Goal: Task Accomplishment & Management: Manage account settings

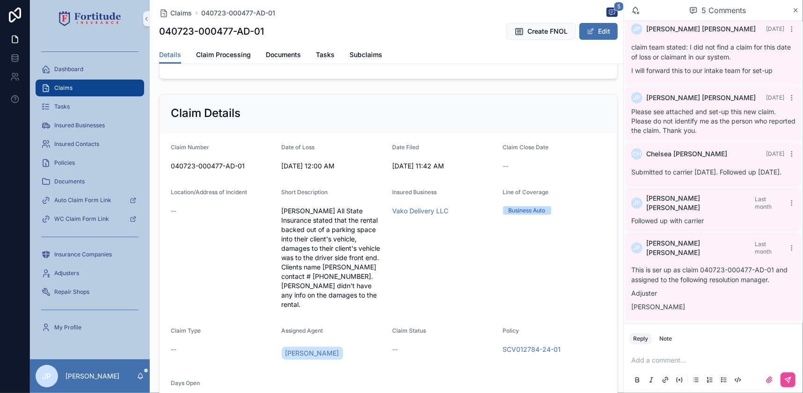
scroll to position [127, 0]
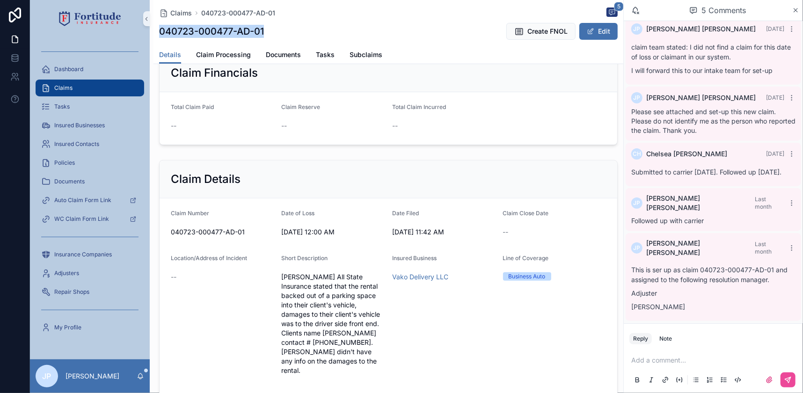
drag, startPoint x: 160, startPoint y: 31, endPoint x: 274, endPoint y: 30, distance: 114.1
click at [274, 30] on div "040723-000477-AD-01 Create FNOL Edit" at bounding box center [388, 31] width 458 height 18
copy h1 "040723-000477-AD-01"
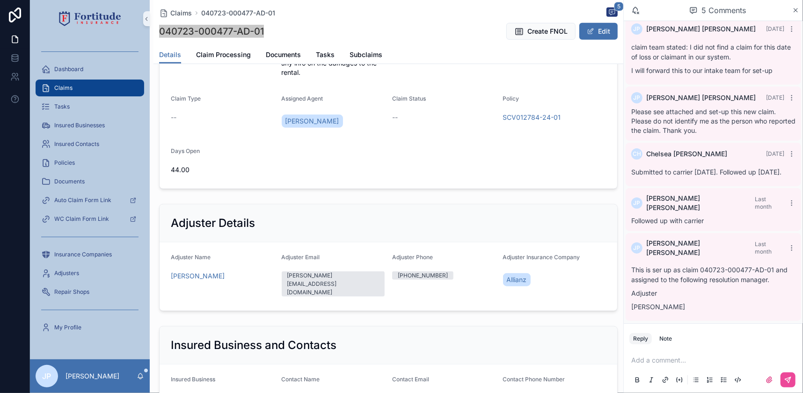
scroll to position [468, 0]
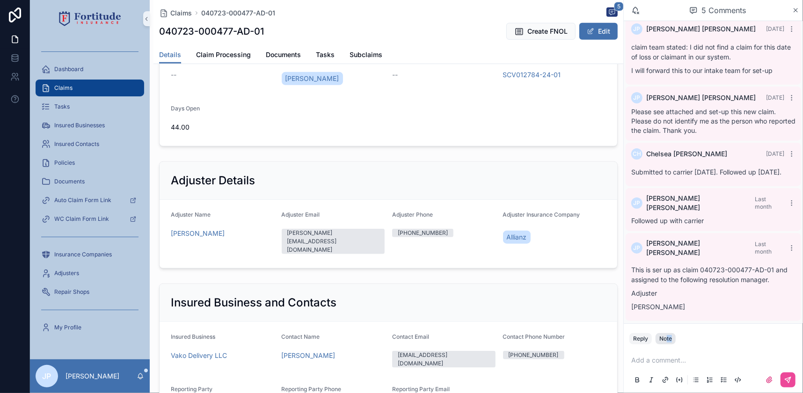
click at [667, 346] on div "Reply Note Add a comment..." at bounding box center [713, 358] width 179 height 70
click at [667, 343] on button "Note" at bounding box center [665, 338] width 20 height 11
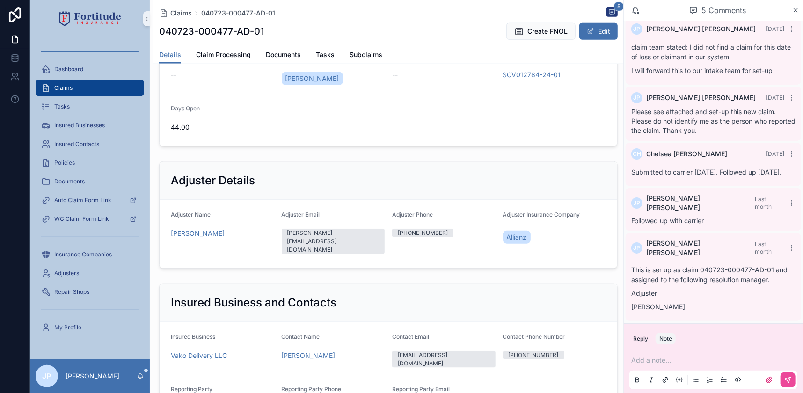
click at [654, 366] on div "Add a note..." at bounding box center [713, 369] width 168 height 39
click at [654, 361] on p "scrollable content" at bounding box center [715, 360] width 168 height 9
click at [791, 378] on icon "scrollable content" at bounding box center [788, 380] width 6 height 6
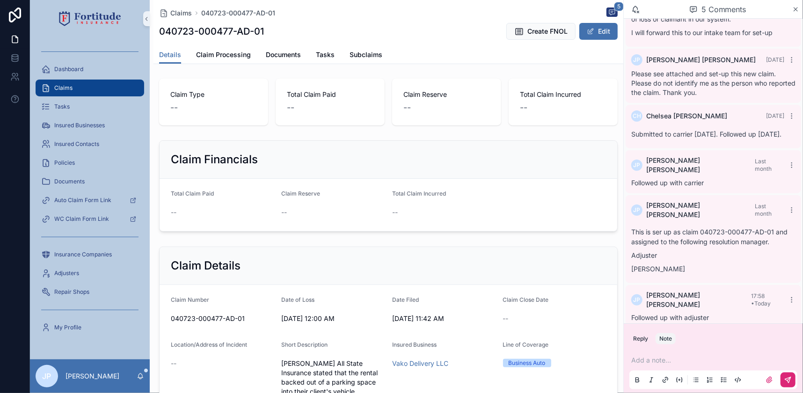
scroll to position [0, 0]
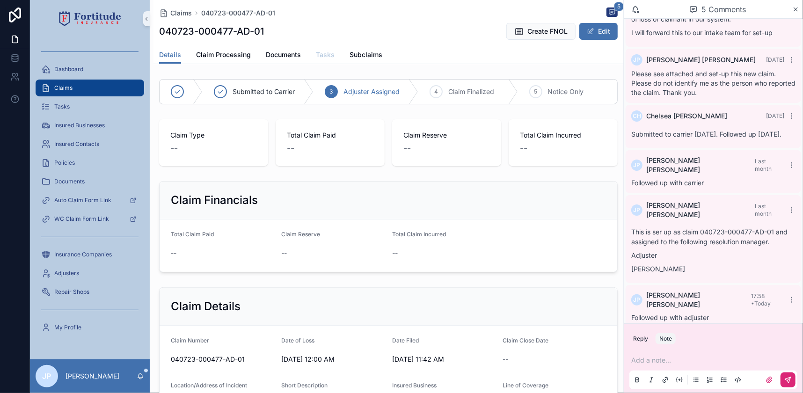
click at [324, 58] on span "Tasks" at bounding box center [325, 54] width 19 height 9
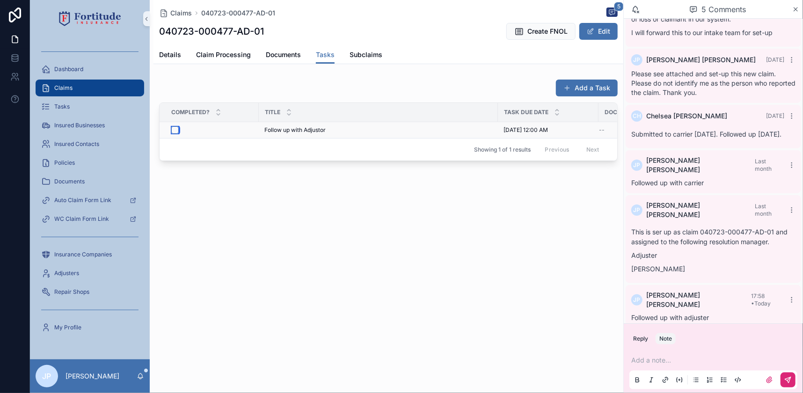
click at [173, 130] on button "scrollable content" at bounding box center [174, 129] width 7 height 7
click at [610, 84] on button "Add a Task" at bounding box center [587, 88] width 62 height 17
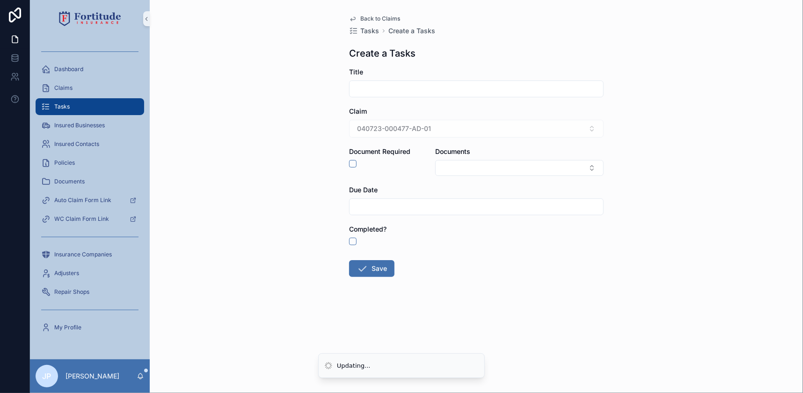
click at [400, 90] on input "scrollable content" at bounding box center [476, 88] width 254 height 13
type input "**********"
click at [410, 206] on input "scrollable content" at bounding box center [476, 206] width 254 height 13
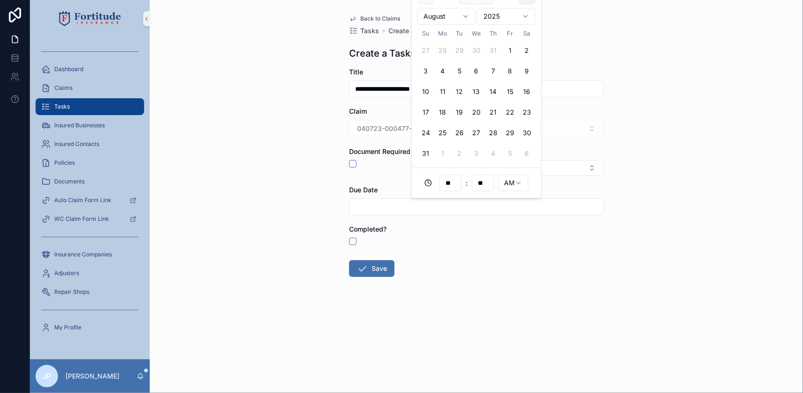
click at [528, 18] on button "scrollable content" at bounding box center [526, 16] width 17 height 17
click at [440, 91] on button "6" at bounding box center [442, 91] width 17 height 17
type input "**********"
click at [384, 265] on button "Save" at bounding box center [371, 268] width 45 height 17
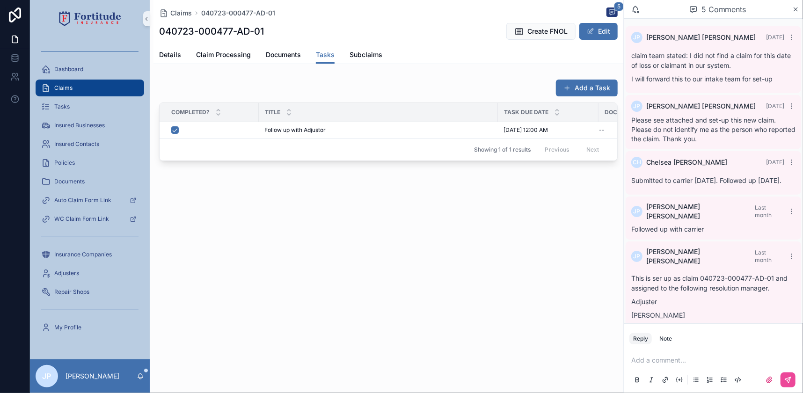
scroll to position [46, 0]
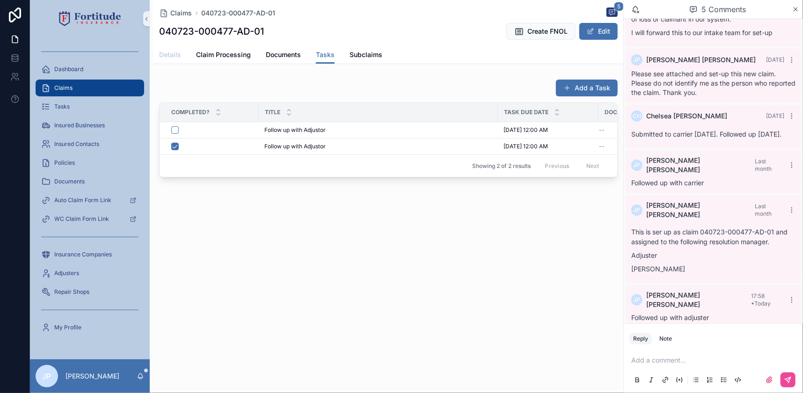
click at [171, 57] on span "Details" at bounding box center [170, 54] width 22 height 9
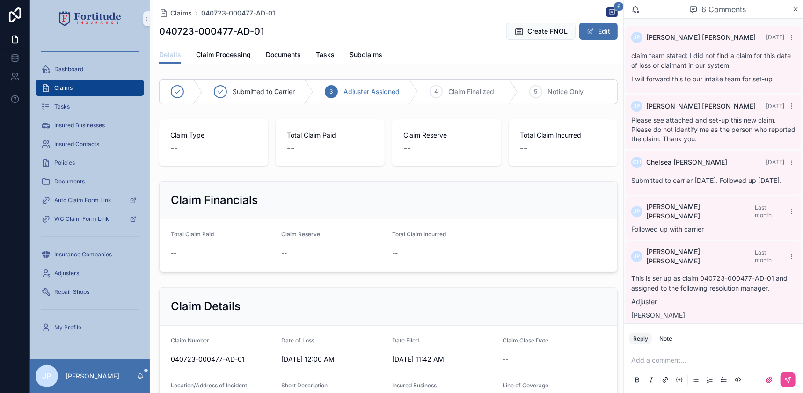
scroll to position [46, 0]
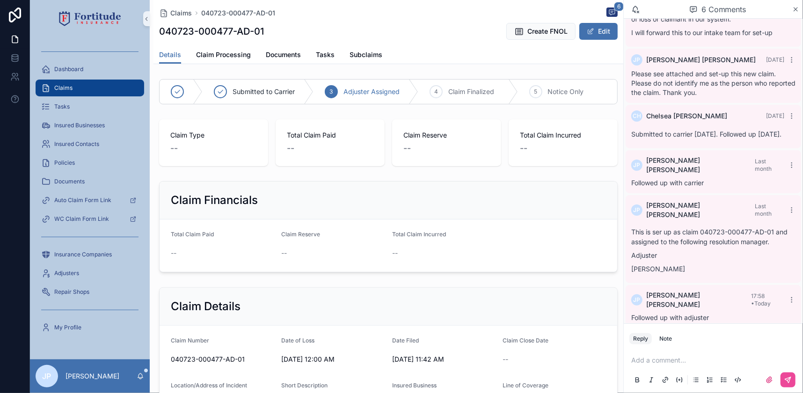
click at [569, 233] on form "Total Claim Paid -- Claim Reserve -- Total Claim Incurred --" at bounding box center [389, 245] width 458 height 52
